Goal: Task Accomplishment & Management: Manage account settings

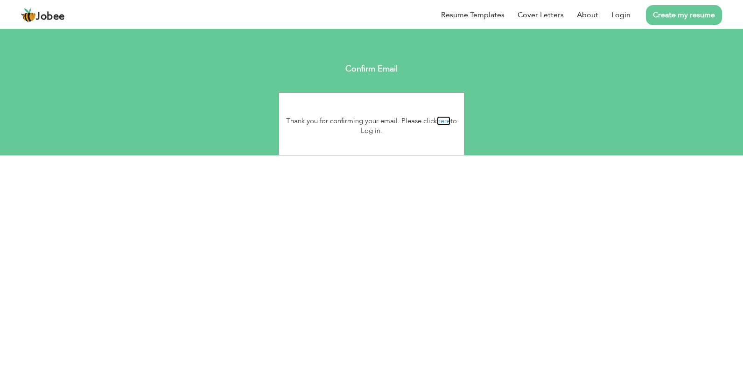
click at [447, 118] on link "here" at bounding box center [444, 120] width 14 height 9
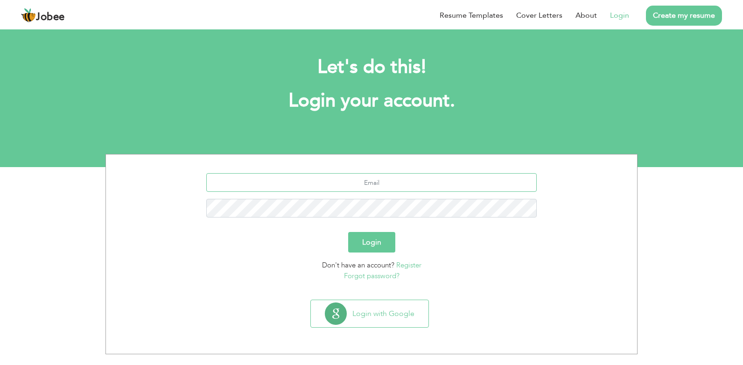
click at [406, 184] on input "text" at bounding box center [371, 182] width 331 height 19
type input "fozia@easytax.co.uk"
click at [348, 232] on button "Login" at bounding box center [371, 242] width 47 height 21
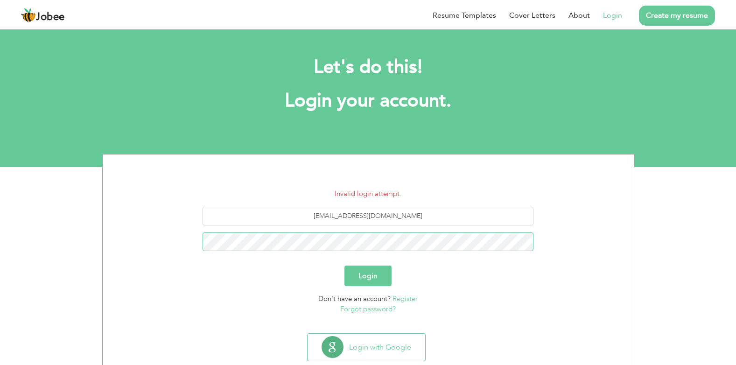
click at [344, 266] on button "Login" at bounding box center [367, 276] width 47 height 21
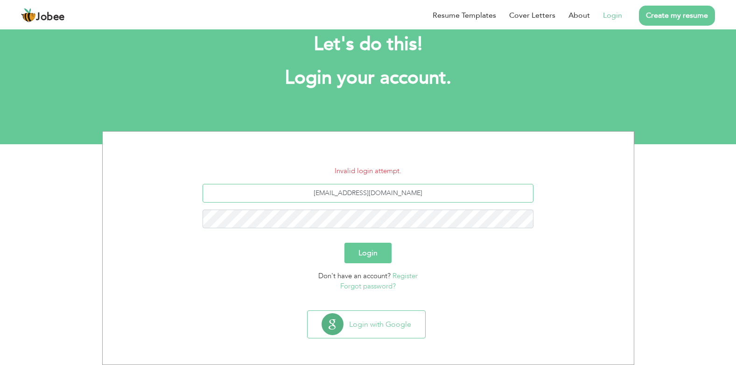
click at [408, 194] on input "[EMAIL_ADDRESS][DOMAIN_NAME]" at bounding box center [368, 193] width 331 height 19
drag, startPoint x: 408, startPoint y: 194, endPoint x: 292, endPoint y: 187, distance: 116.9
click at [292, 187] on input "[EMAIL_ADDRESS][DOMAIN_NAME]" at bounding box center [368, 193] width 331 height 19
click at [384, 195] on input "fozia@" at bounding box center [368, 193] width 331 height 19
type input "fozia@easy-tax.co.uk"
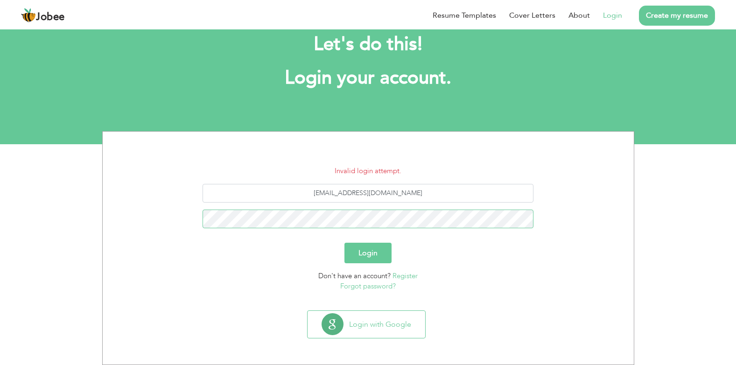
click at [344, 243] on button "Login" at bounding box center [367, 253] width 47 height 21
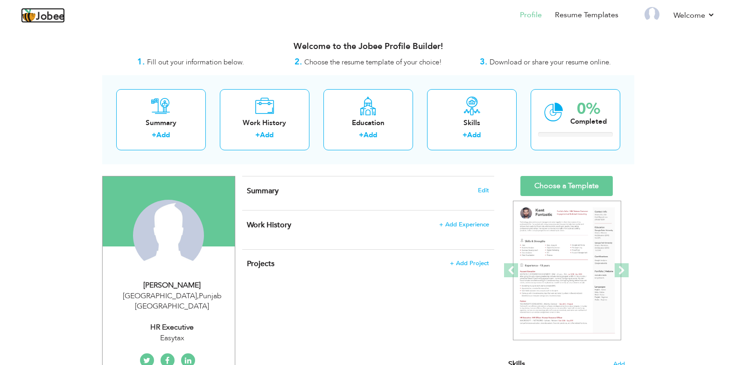
click at [60, 19] on span "Jobee" at bounding box center [50, 17] width 29 height 10
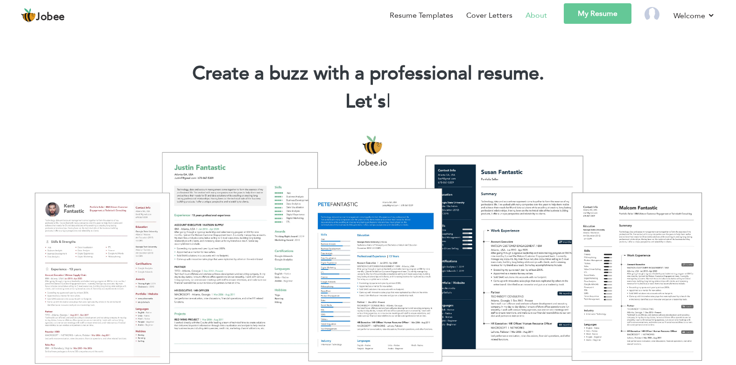
click at [547, 17] on link "About" at bounding box center [536, 15] width 21 height 11
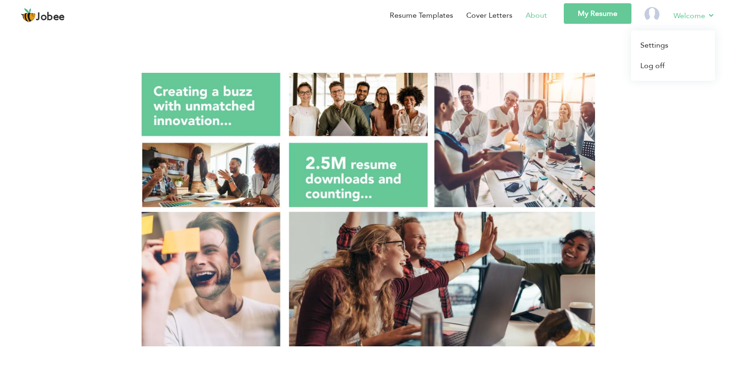
click at [711, 8] on li "Welcome Settings Log off" at bounding box center [687, 16] width 55 height 27
click at [670, 44] on link "Settings" at bounding box center [673, 45] width 84 height 21
